Goal: Task Accomplishment & Management: Complete application form

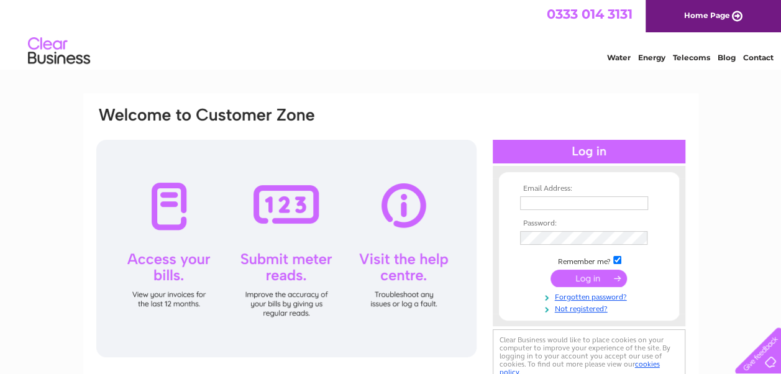
click at [526, 204] on input "text" at bounding box center [584, 203] width 128 height 14
type input "services@shirecommunications.co.uk"
click at [579, 310] on link "Not registered?" at bounding box center [590, 309] width 141 height 12
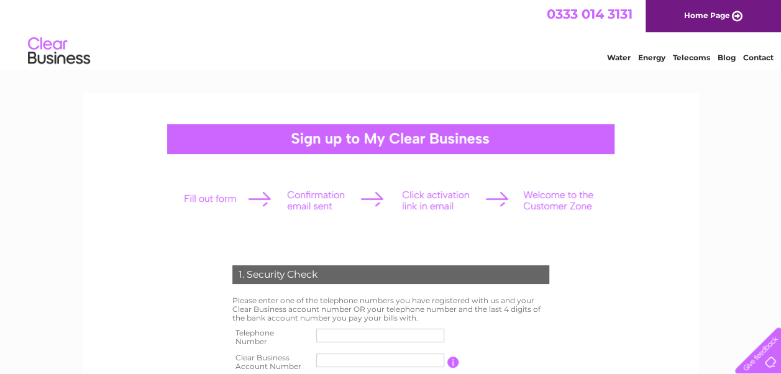
click at [324, 333] on input "text" at bounding box center [380, 336] width 128 height 14
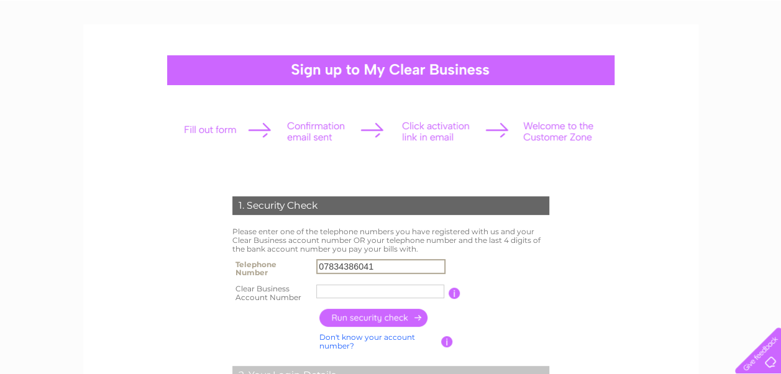
scroll to position [124, 0]
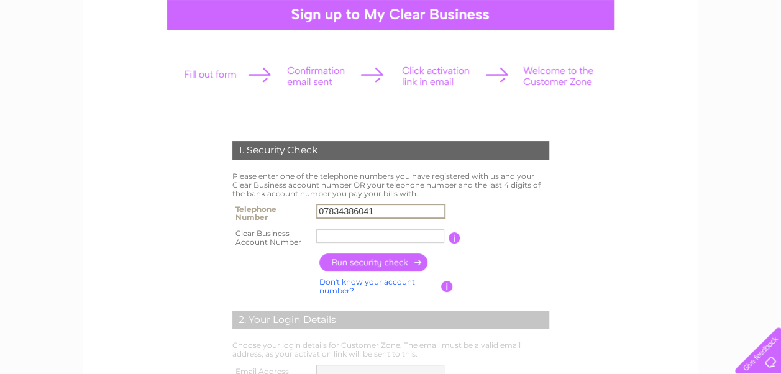
type input "07834386041"
click at [322, 237] on input "text" at bounding box center [380, 236] width 129 height 15
drag, startPoint x: 526, startPoint y: 227, endPoint x: 538, endPoint y: 227, distance: 12.4
click at [526, 227] on td "You will find your account number on the top right corner of your bill and it w…" at bounding box center [507, 238] width 92 height 25
click at [324, 232] on input "text" at bounding box center [380, 236] width 129 height 15
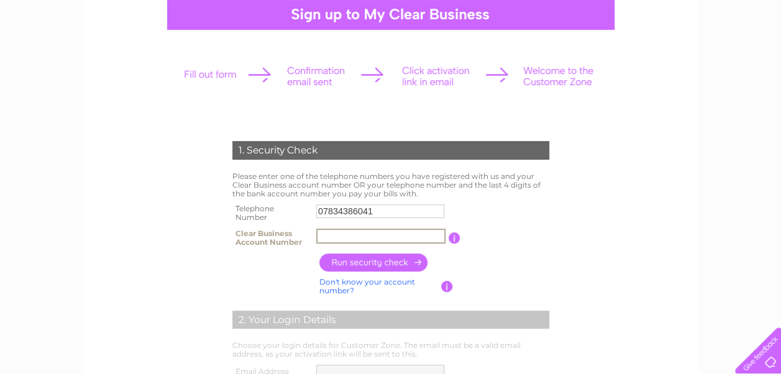
paste input "983262"
type input "983262"
click at [373, 260] on input "button" at bounding box center [373, 263] width 109 height 18
